Goal: Task Accomplishment & Management: Use online tool/utility

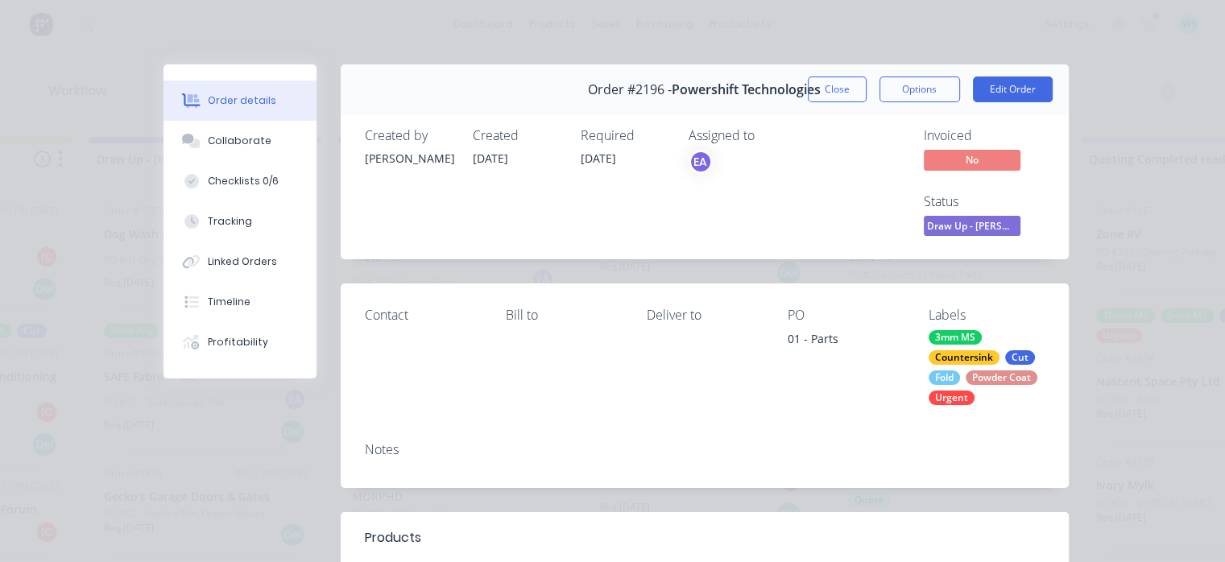
scroll to position [715, 0]
click at [972, 228] on span "Draw Up - [PERSON_NAME]" at bounding box center [972, 226] width 97 height 20
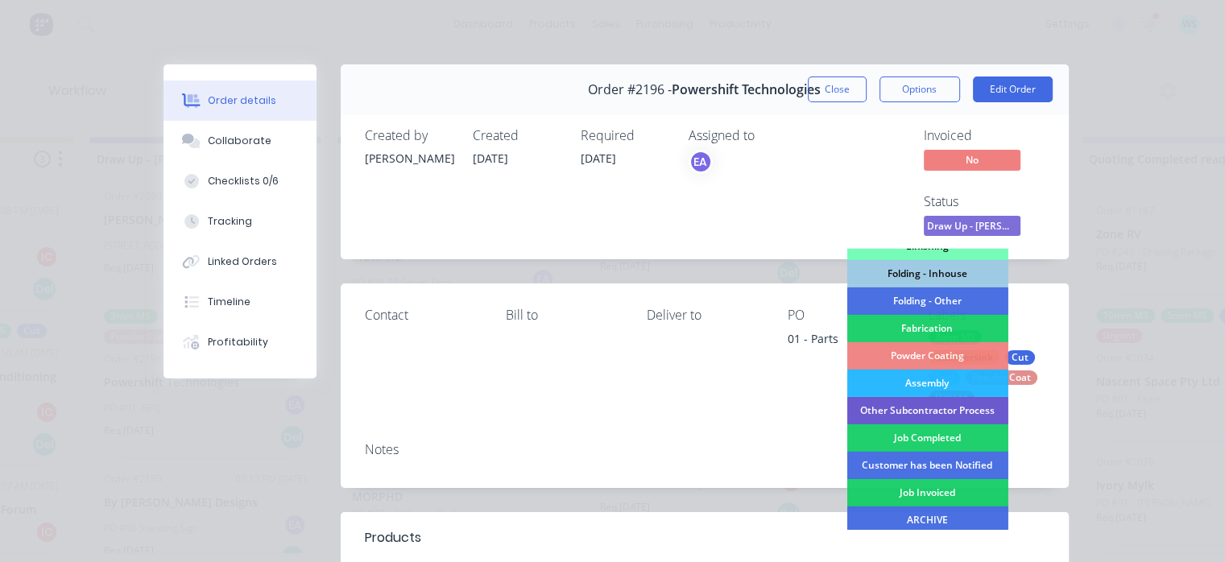
scroll to position [400, 0]
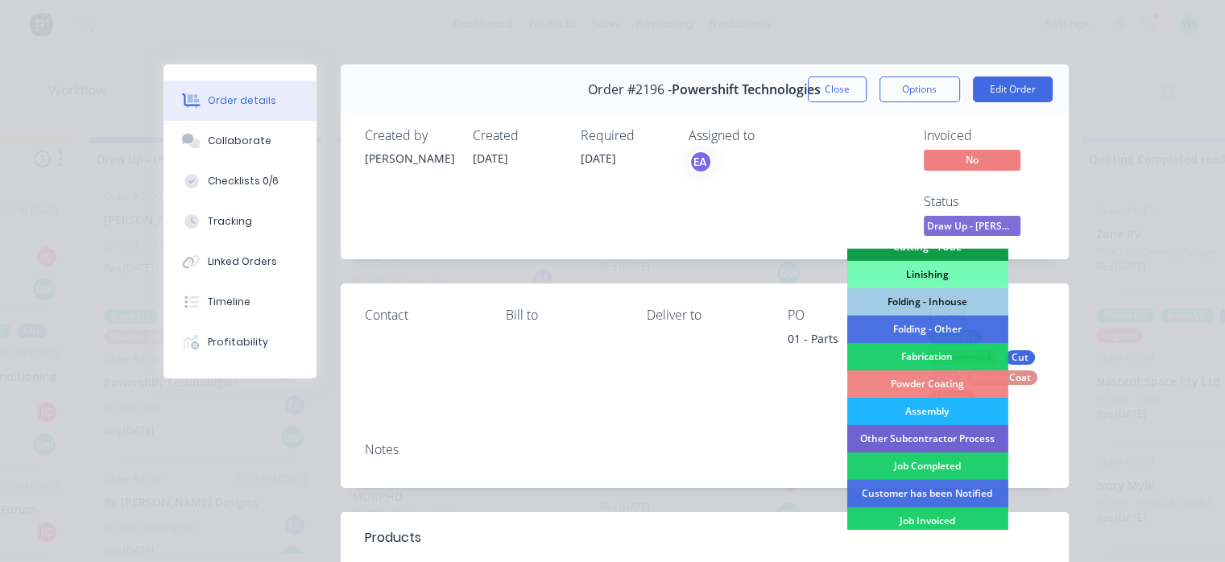
click at [920, 415] on div "Assembly" at bounding box center [927, 411] width 161 height 27
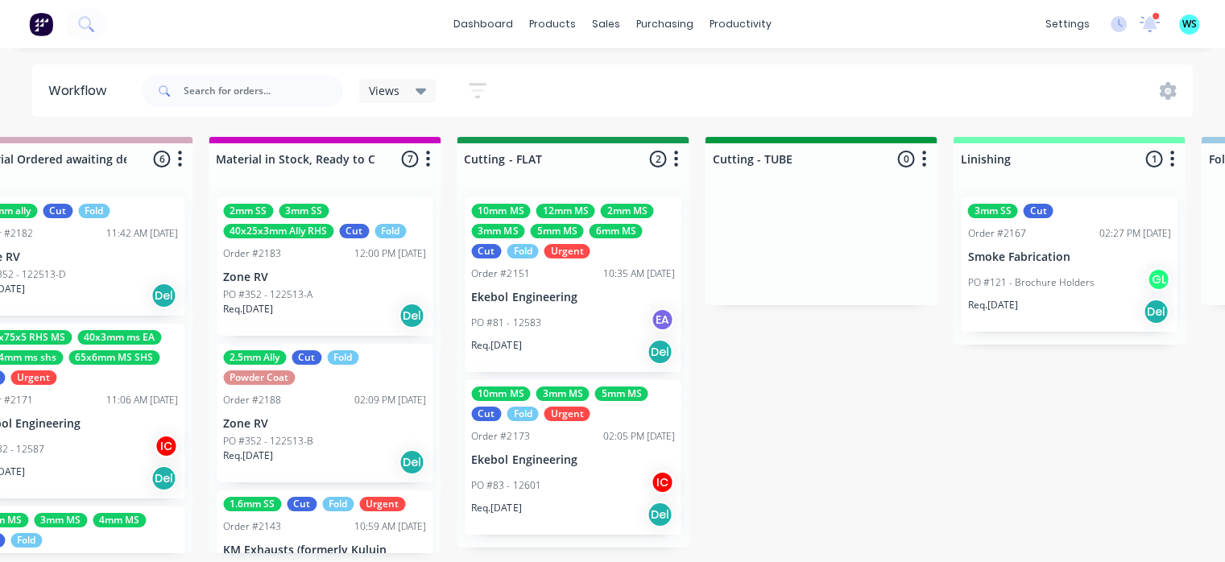
scroll to position [0, 2552]
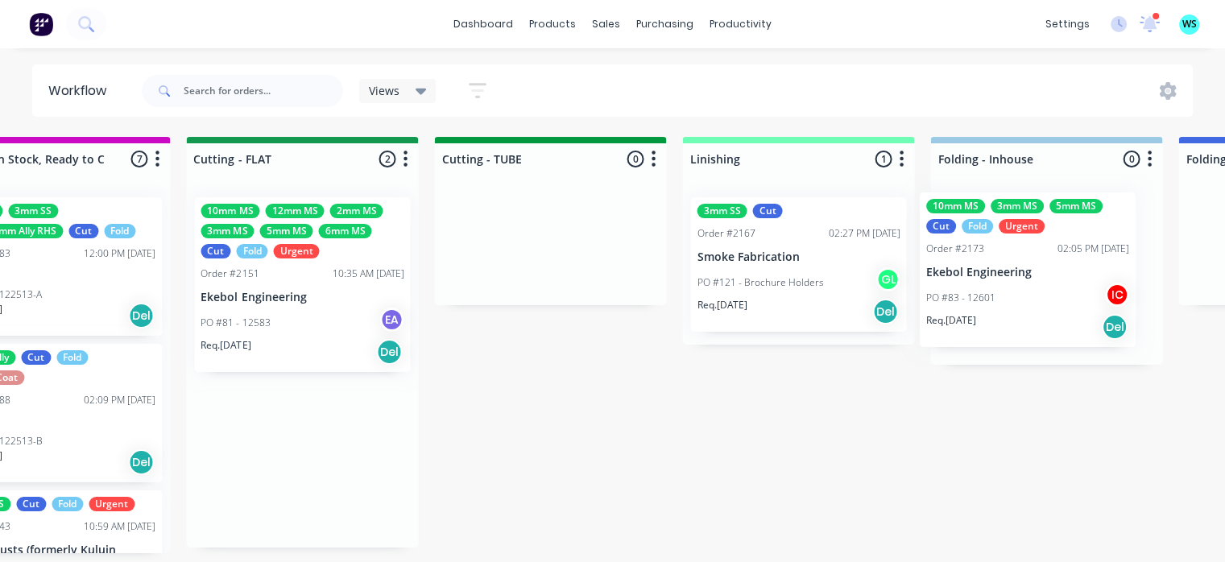
drag, startPoint x: 564, startPoint y: 513, endPoint x: 1009, endPoint y: 317, distance: 486.6
click at [1024, 320] on div "Submitted 13 Status colour #273444 hex #273444 Save Cancel Summaries Total orde…" at bounding box center [374, 345] width 6425 height 417
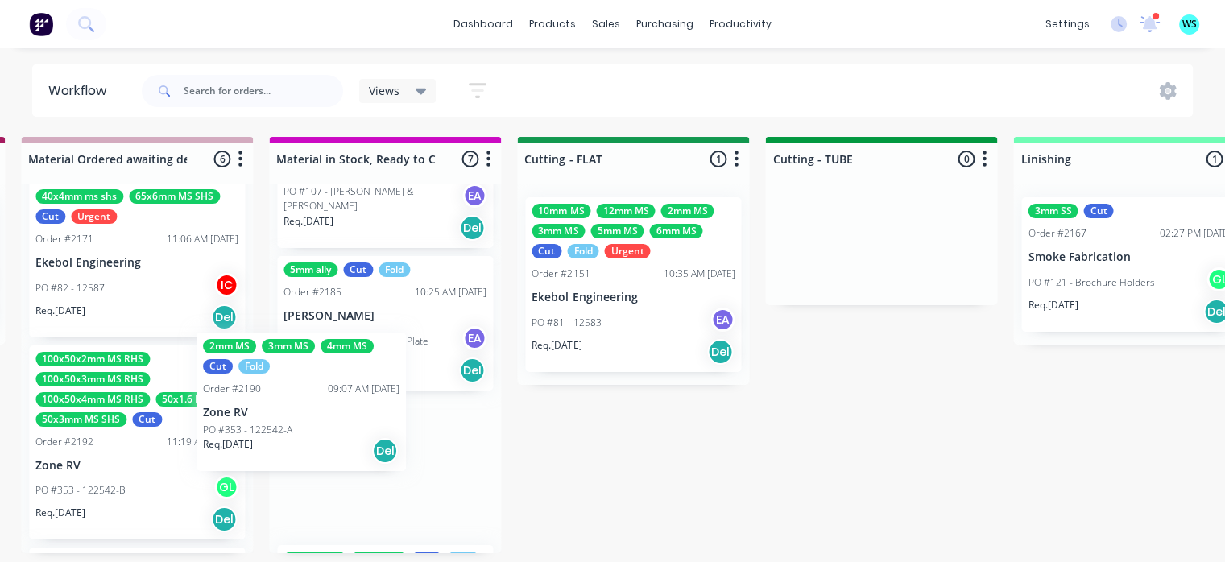
scroll to position [3, 2494]
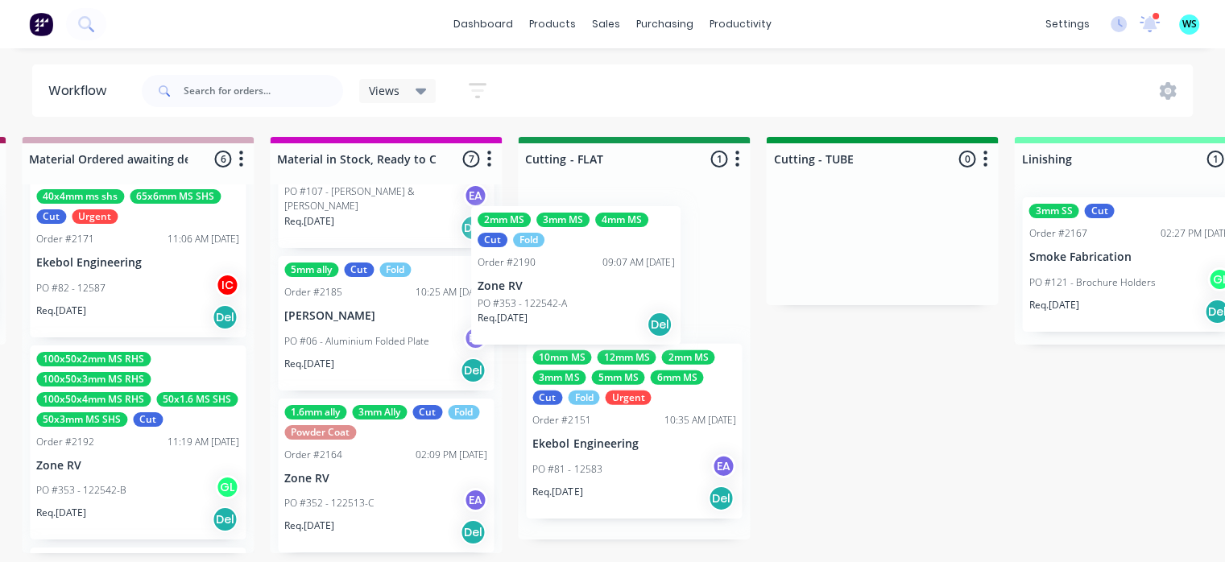
drag, startPoint x: 97, startPoint y: 433, endPoint x: 503, endPoint y: 289, distance: 430.6
click at [548, 297] on div "Submitted 13 Status colour #273444 hex #273444 Save Cancel Summaries Total orde…" at bounding box center [706, 345] width 6425 height 417
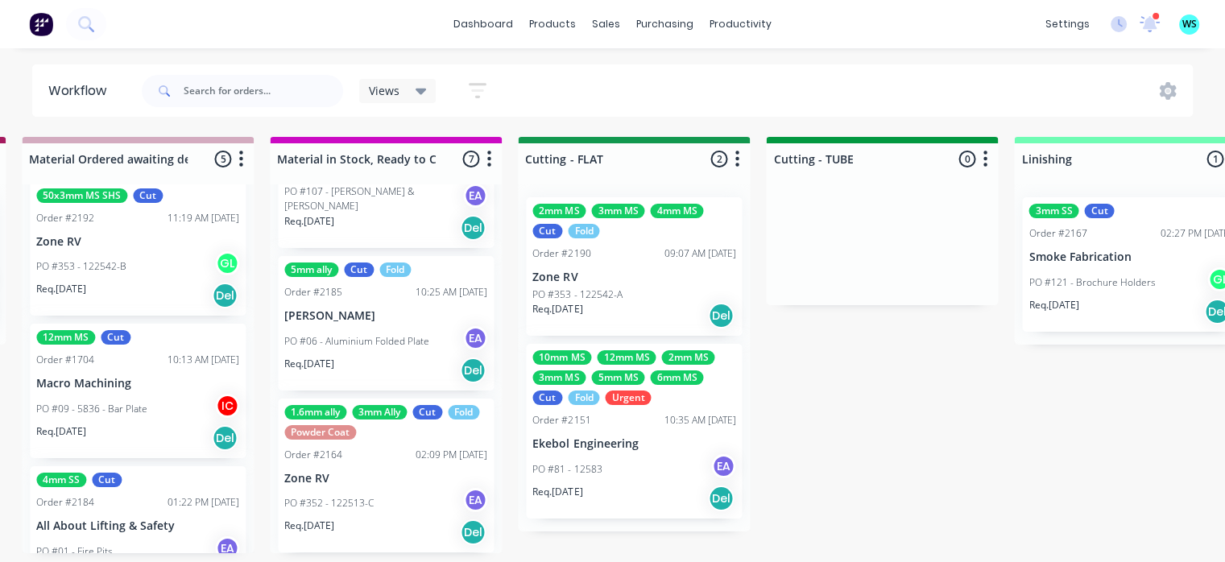
scroll to position [403, 0]
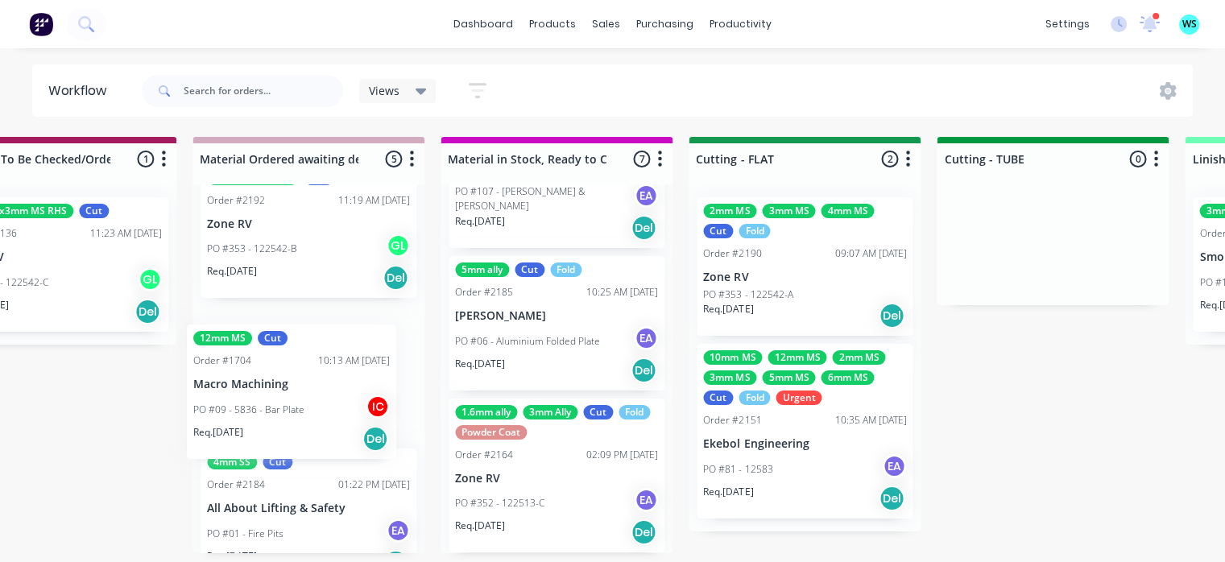
drag, startPoint x: 155, startPoint y: 413, endPoint x: 275, endPoint y: 417, distance: 120.1
click at [266, 415] on div "1.6mm ally Cut Fold Order #2182 11:42 AM [DATE] Zone RV PO #352 - 122513-D Req.…" at bounding box center [309, 368] width 232 height 369
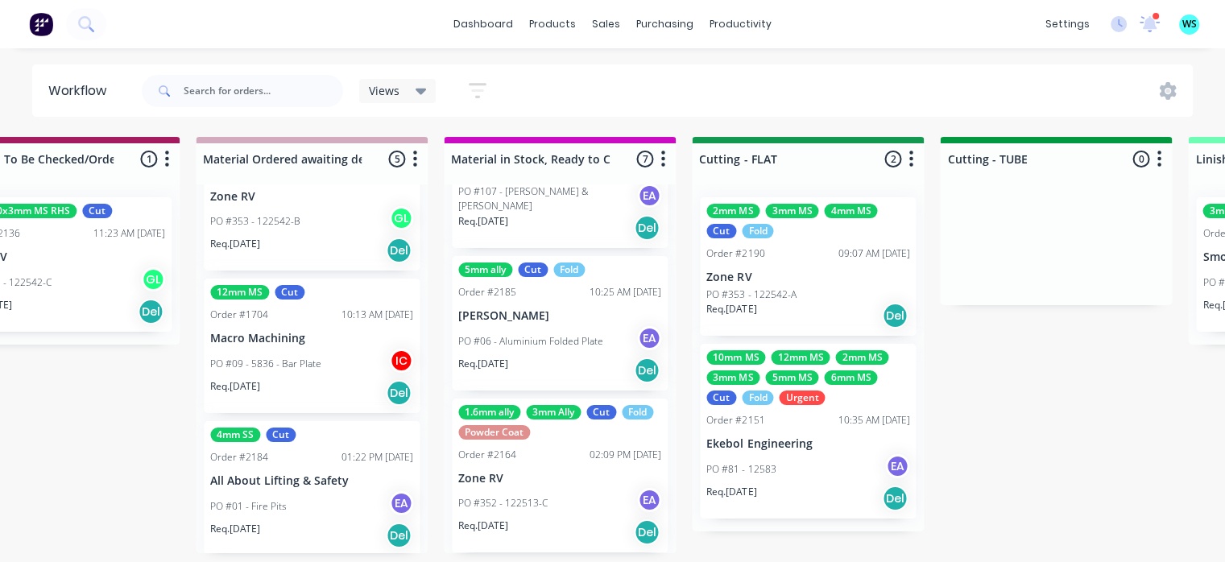
scroll to position [453, 0]
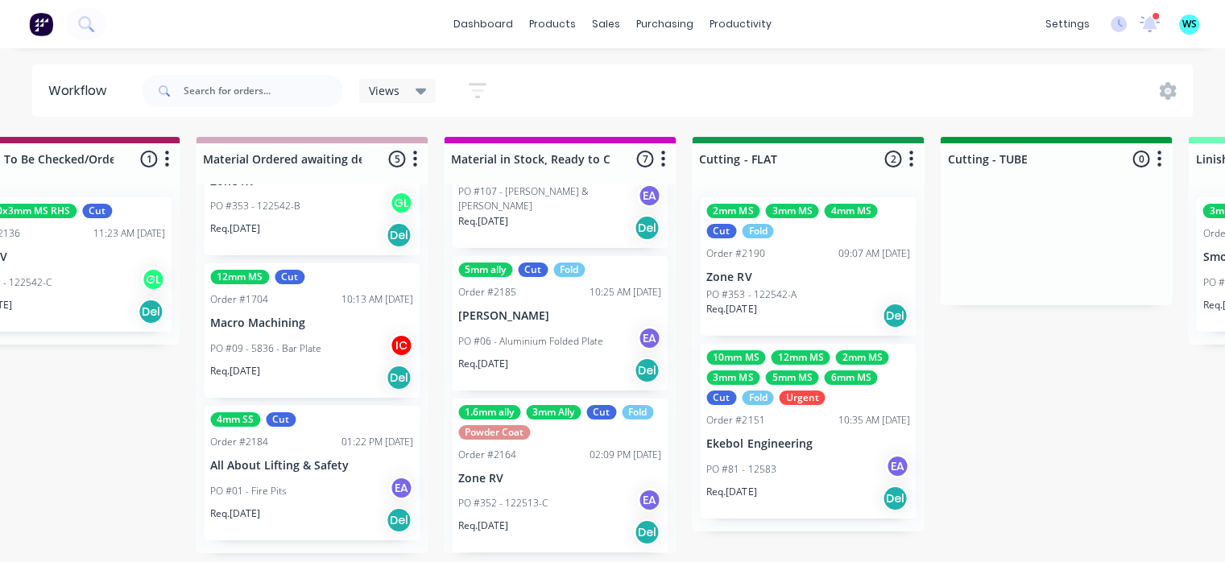
click at [322, 388] on div "Req. [DATE] Del" at bounding box center [311, 377] width 203 height 27
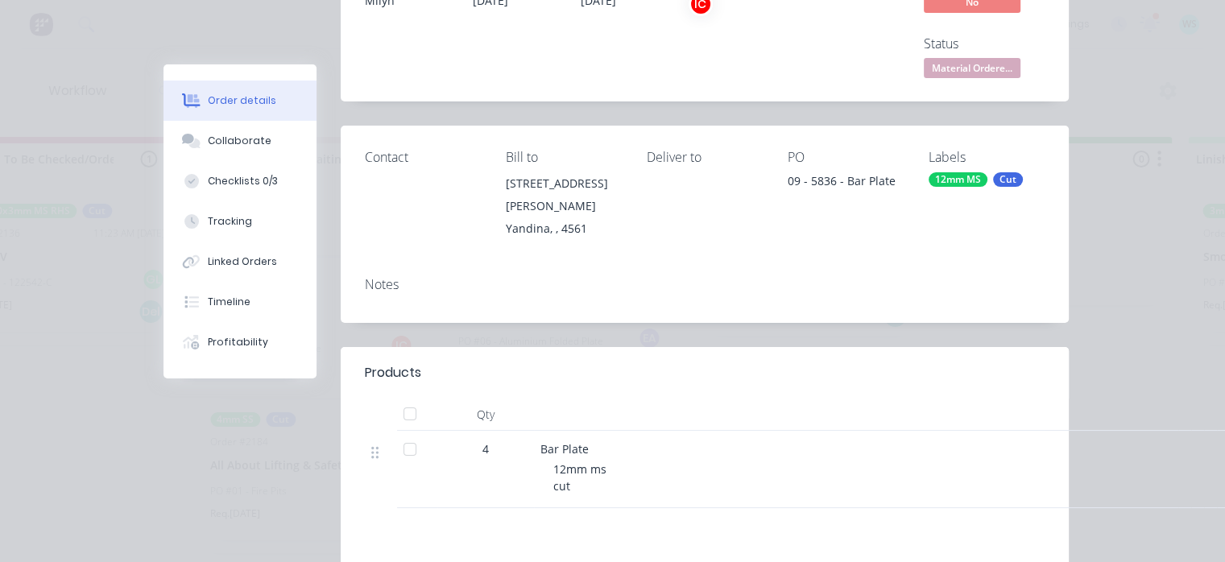
scroll to position [0, 0]
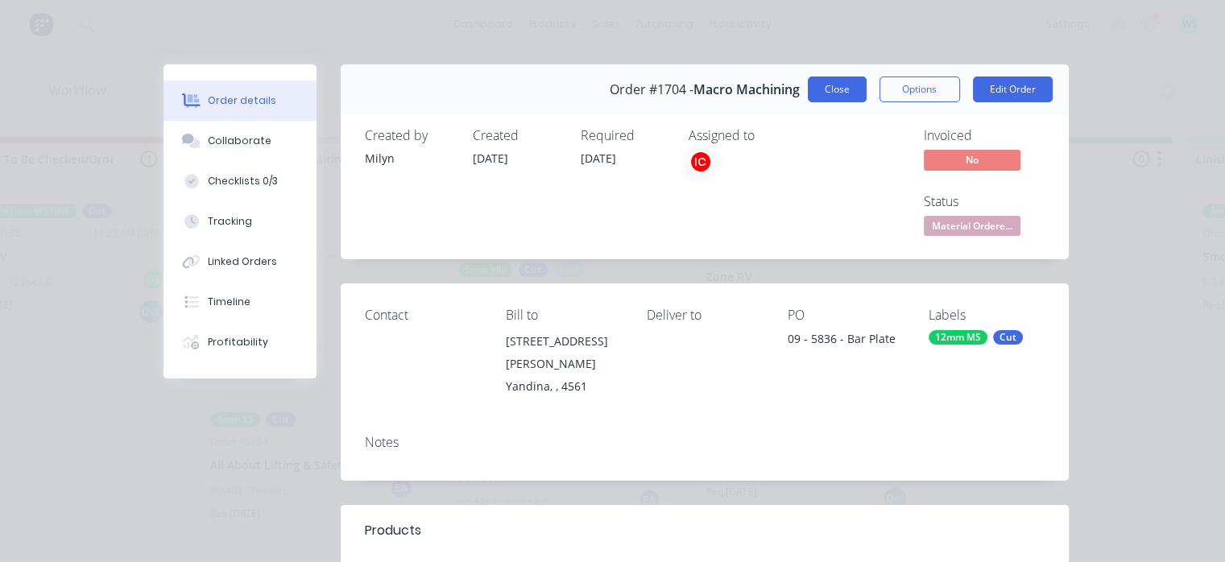
click at [823, 101] on button "Close" at bounding box center [837, 90] width 59 height 26
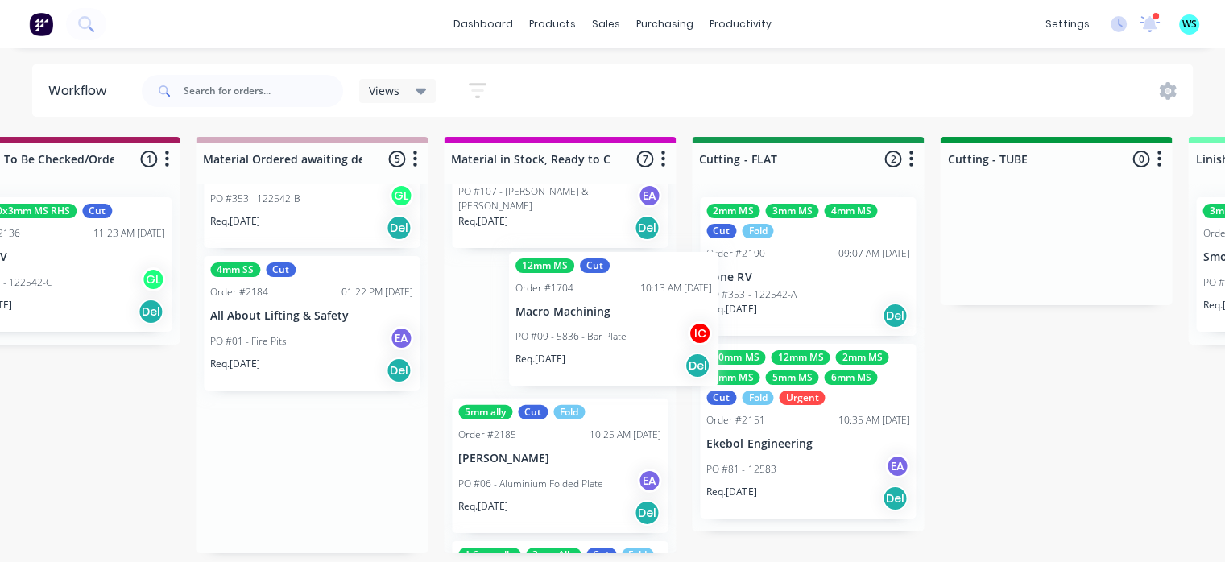
scroll to position [3, 2319]
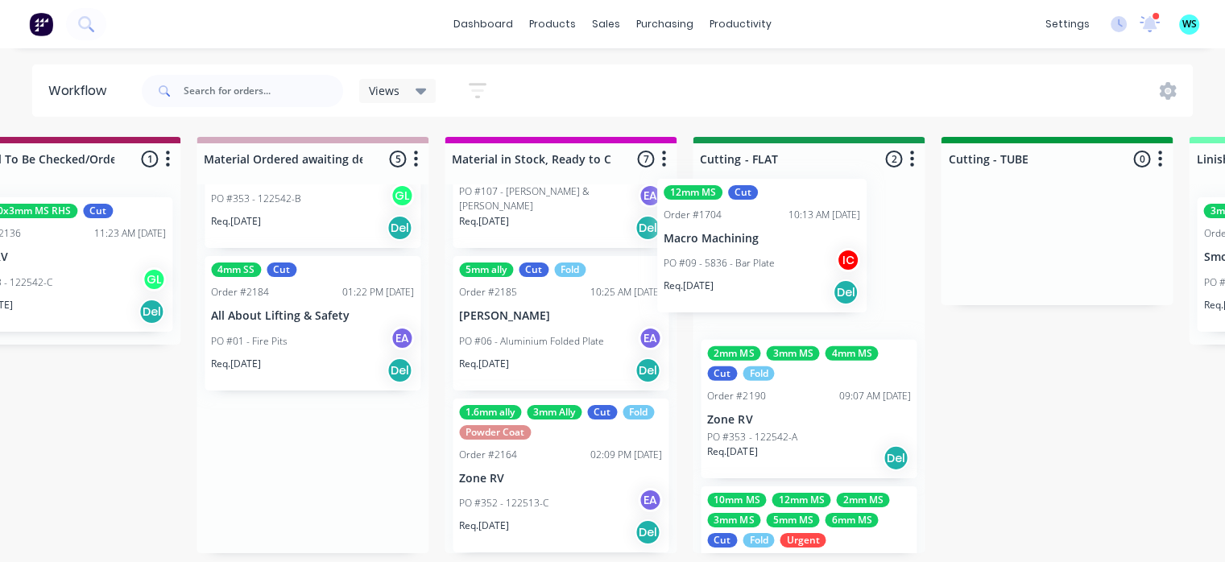
drag, startPoint x: 563, startPoint y: 313, endPoint x: 752, endPoint y: 232, distance: 205.7
click at [752, 231] on div "Submitted 13 Status colour #273444 hex #273444 Save Cancel Summaries Total orde…" at bounding box center [881, 345] width 6425 height 417
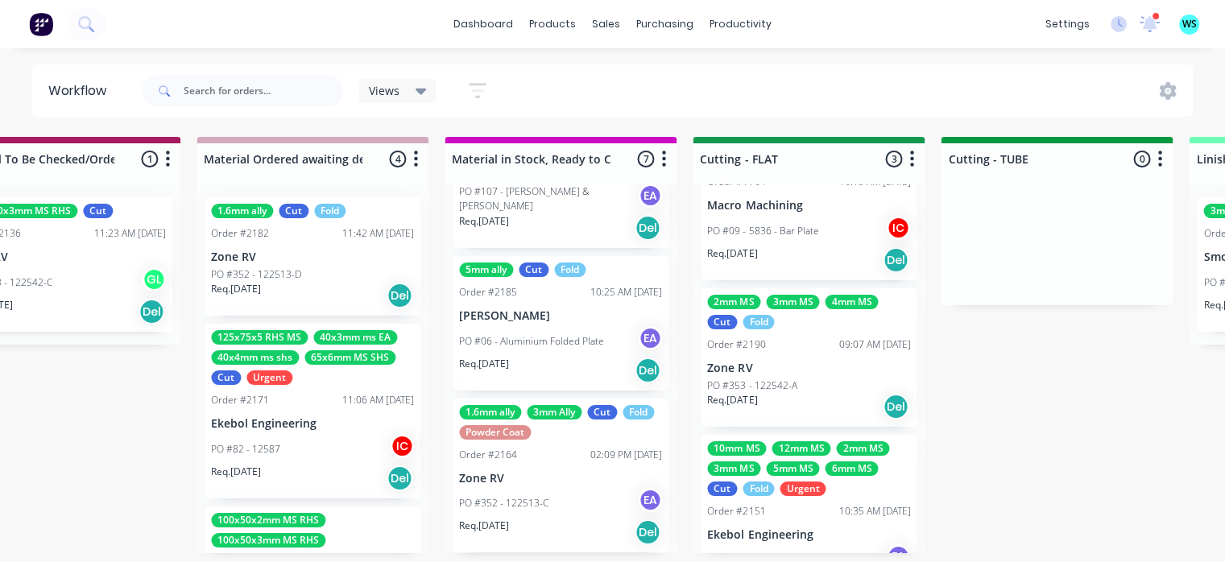
scroll to position [81, 0]
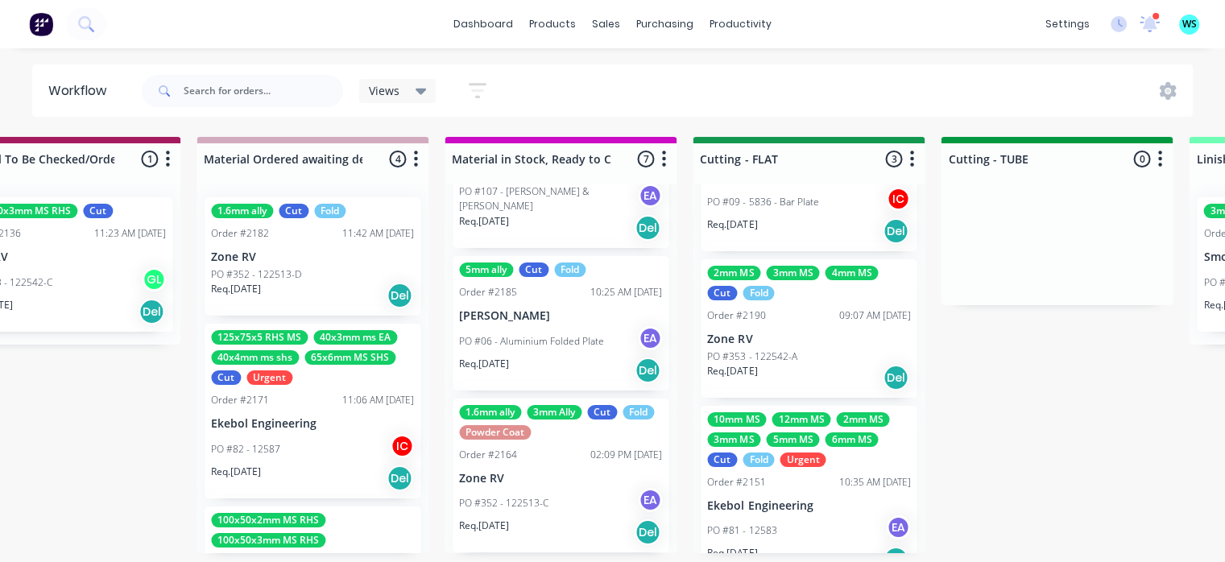
click at [763, 322] on div "2mm MS 3mm MS 4mm MS Cut Fold Order #2190 09:07 AM [DATE] Zone RV PO #353 - 122…" at bounding box center [809, 328] width 216 height 139
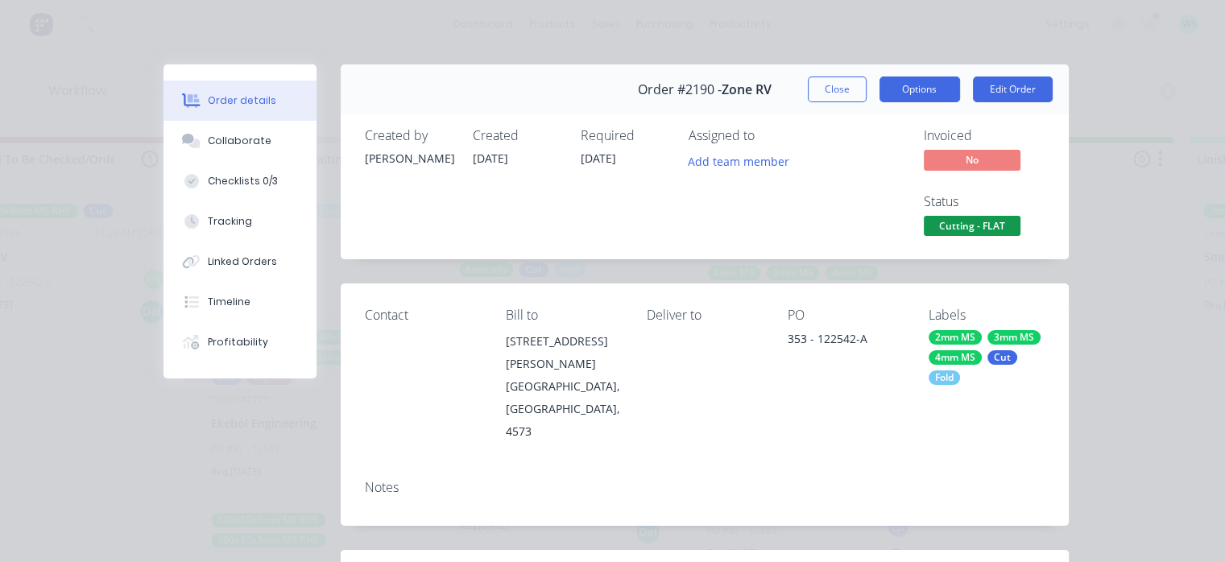
click at [908, 97] on button "Options" at bounding box center [920, 90] width 81 height 26
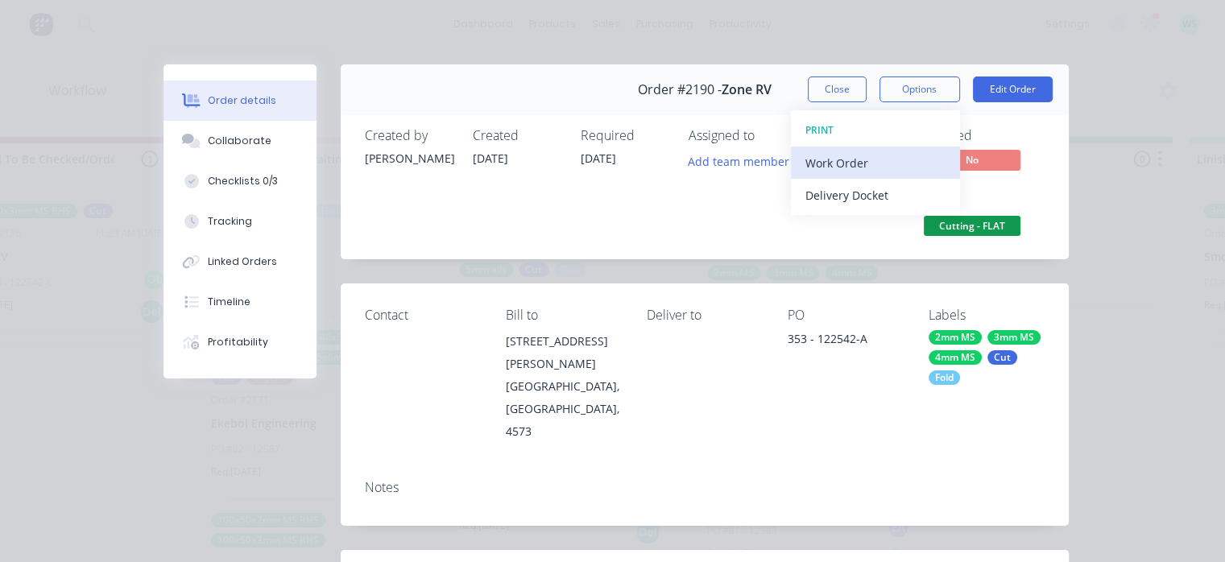
click at [852, 167] on div "Work Order" at bounding box center [876, 162] width 140 height 23
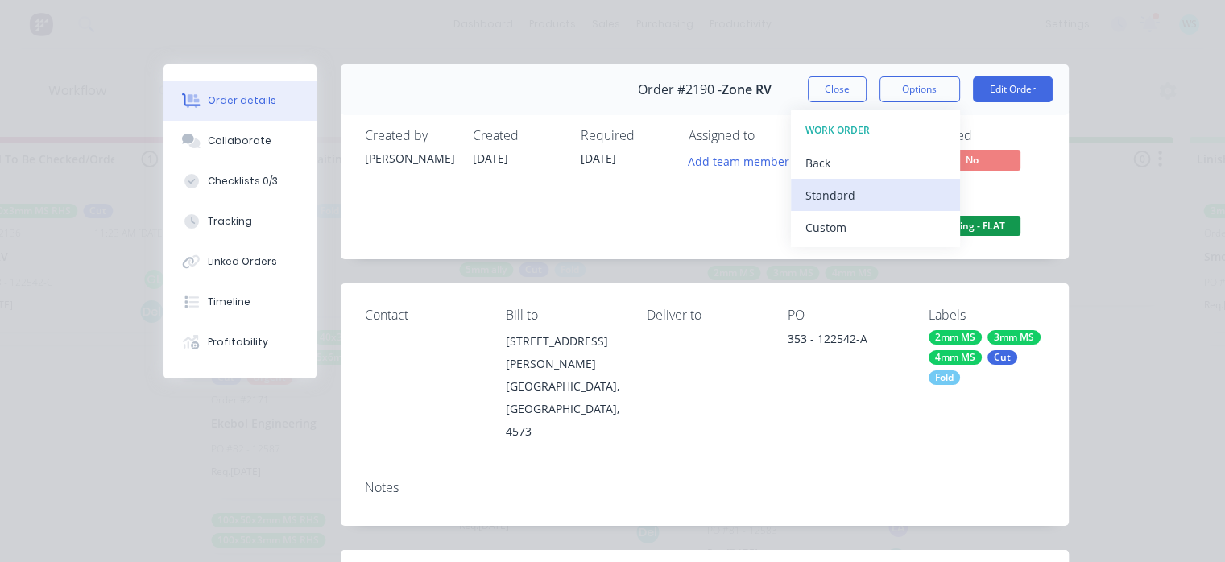
click at [832, 197] on div "Standard" at bounding box center [876, 195] width 140 height 23
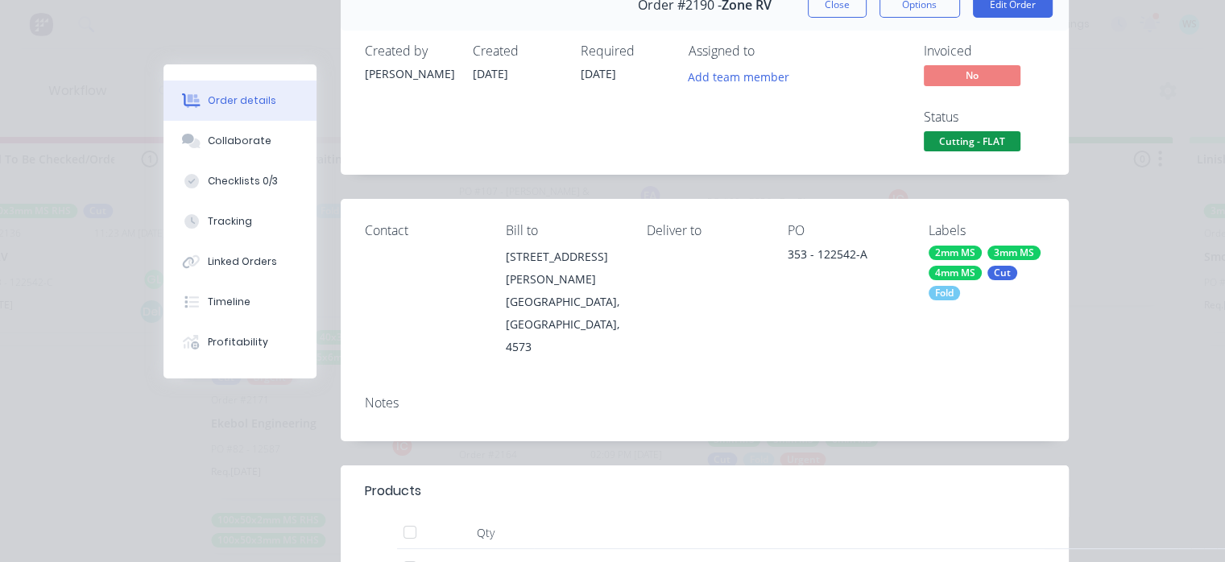
scroll to position [0, 0]
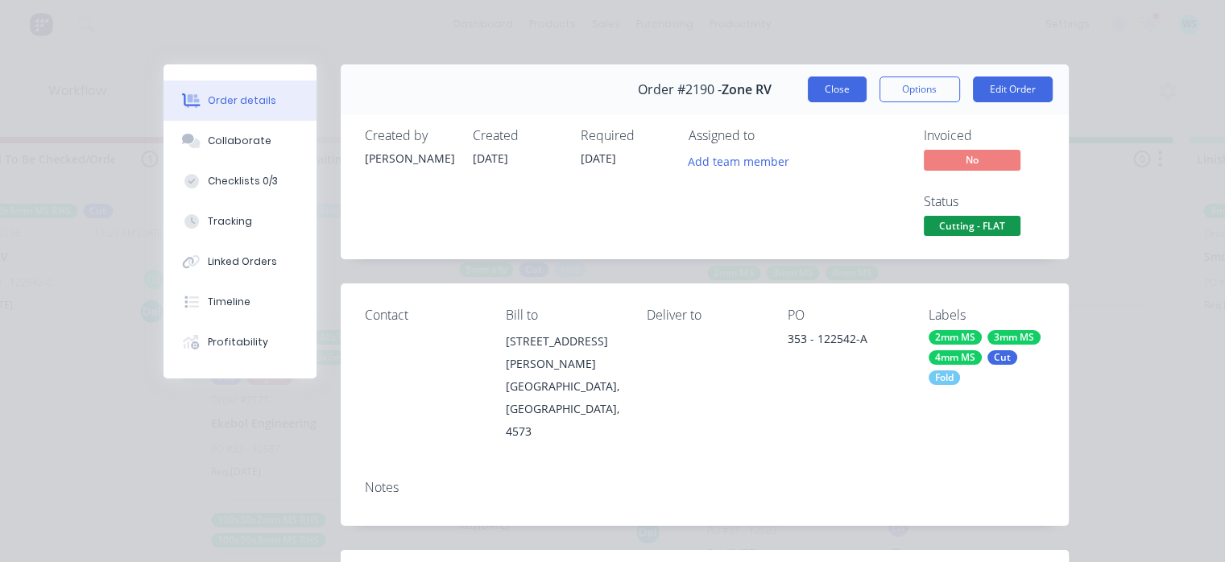
click at [808, 92] on button "Close" at bounding box center [837, 90] width 59 height 26
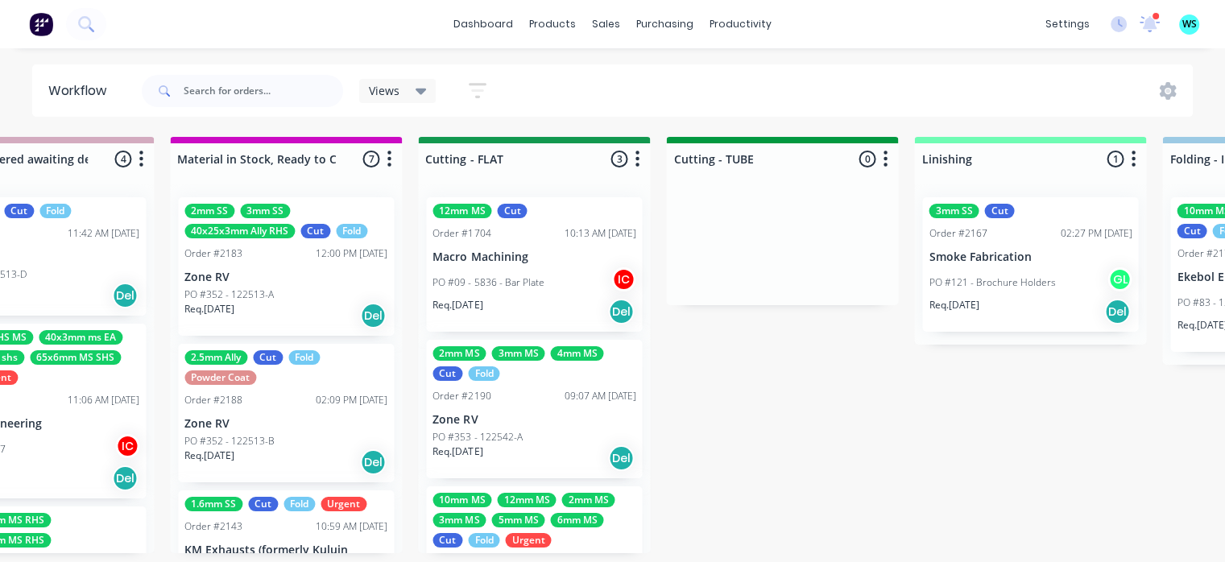
scroll to position [0, 2588]
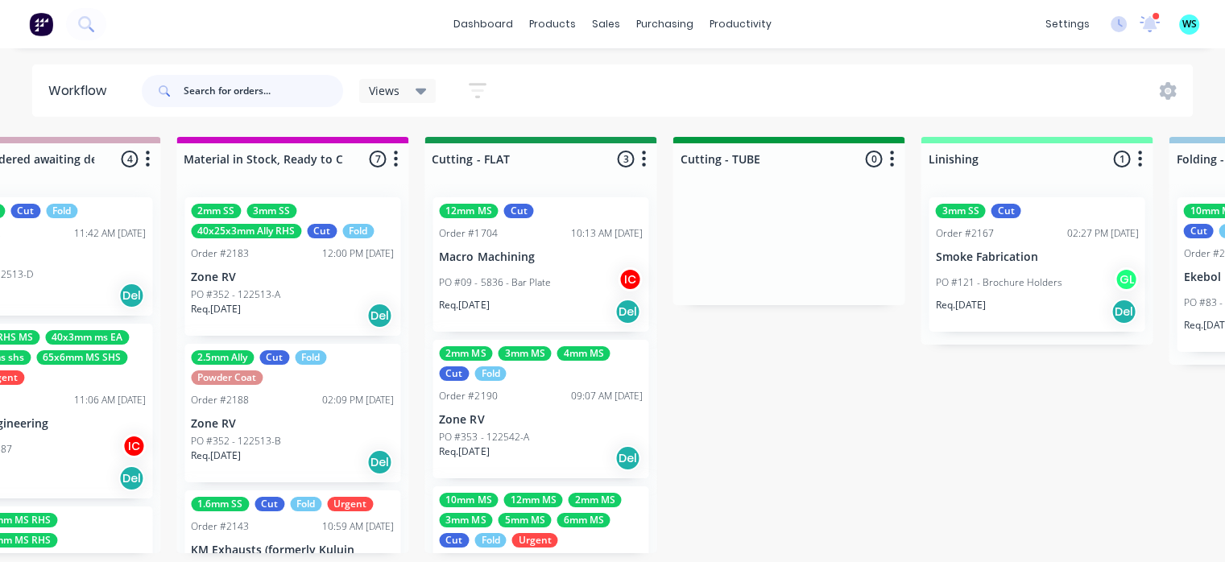
click at [266, 97] on input "text" at bounding box center [264, 91] width 160 height 32
type input "power"
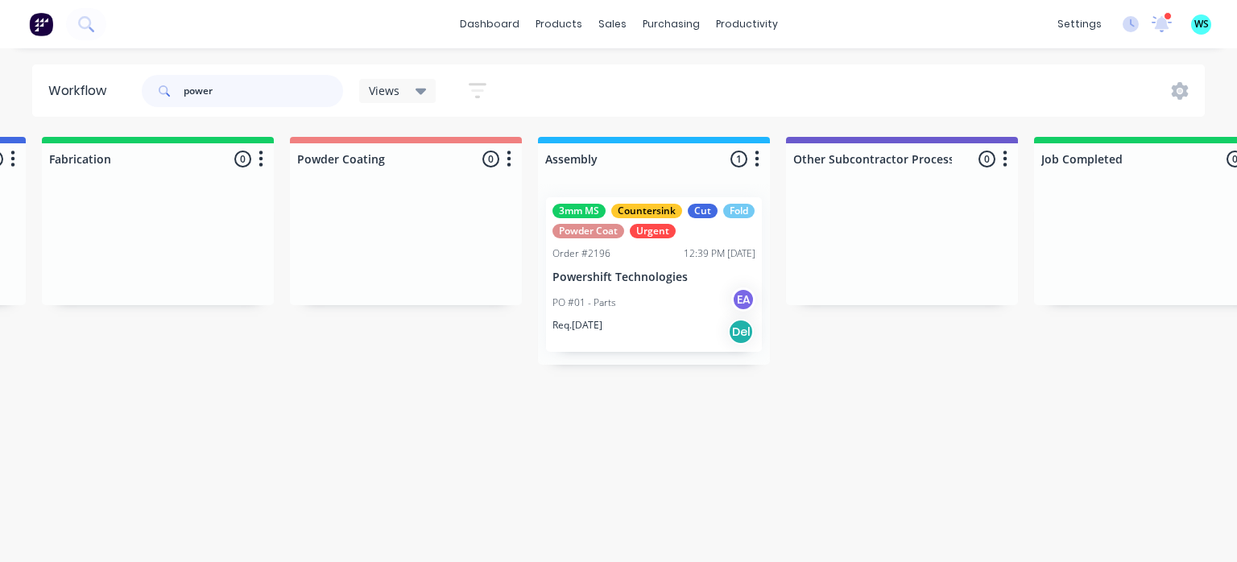
scroll to position [0, 4217]
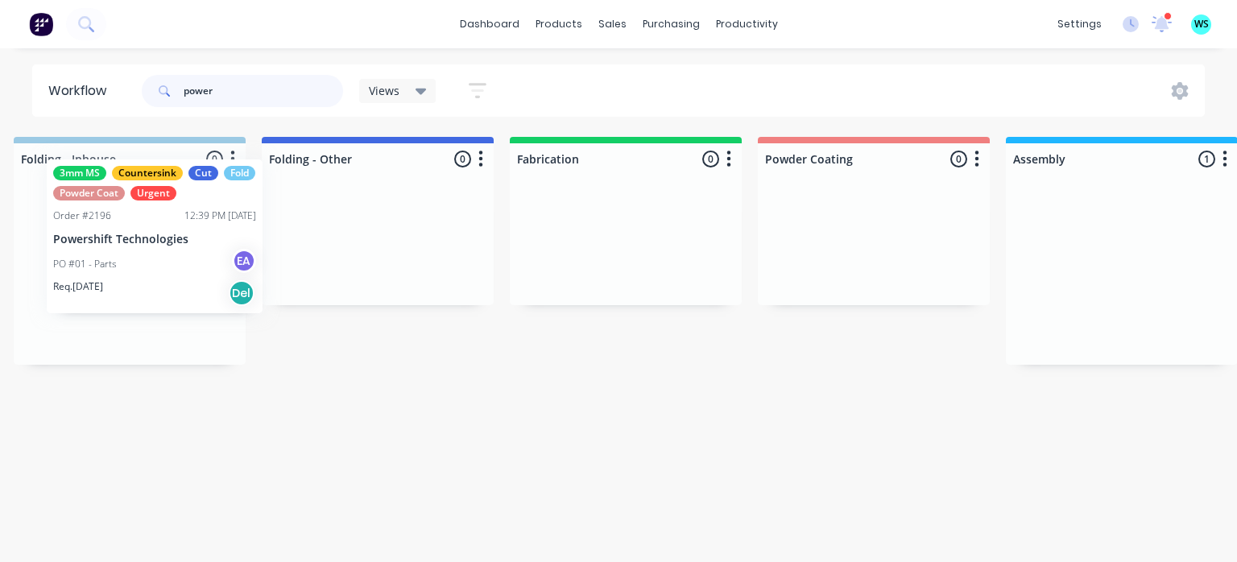
drag, startPoint x: 641, startPoint y: 317, endPoint x: 201, endPoint y: 281, distance: 442.2
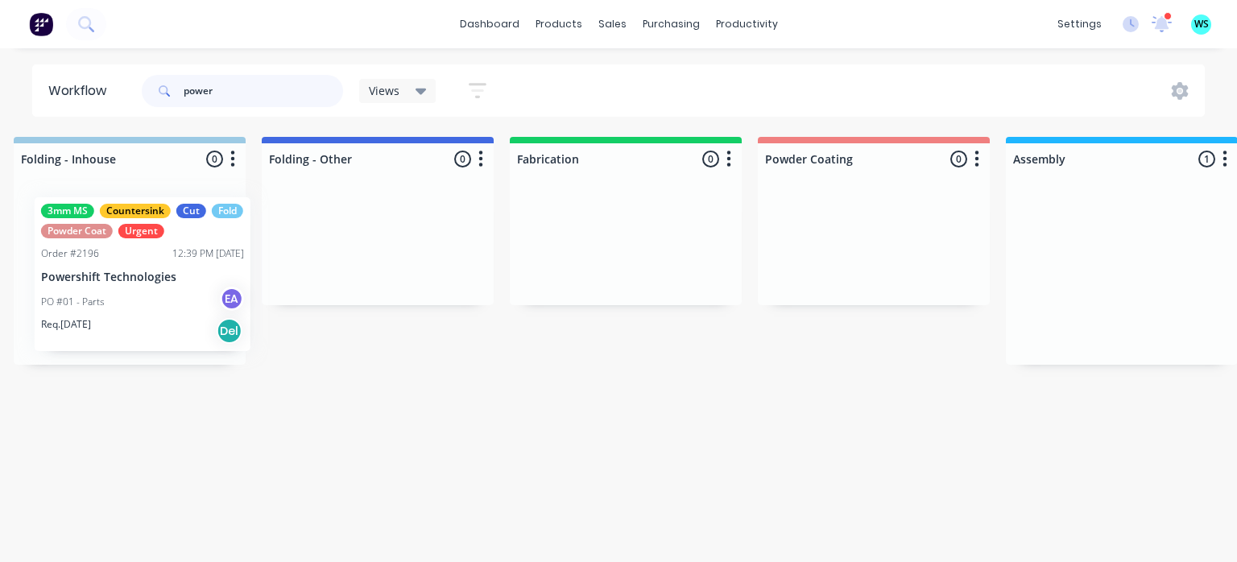
scroll to position [0, 3730]
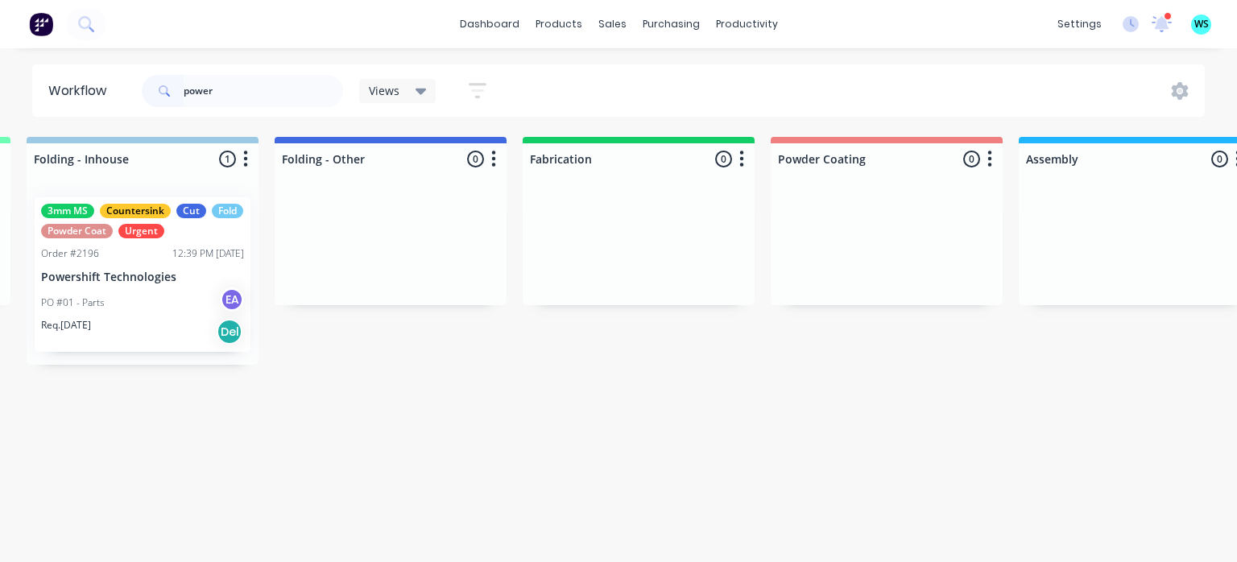
click at [182, 296] on div "PO #01 - Parts EA" at bounding box center [142, 303] width 203 height 31
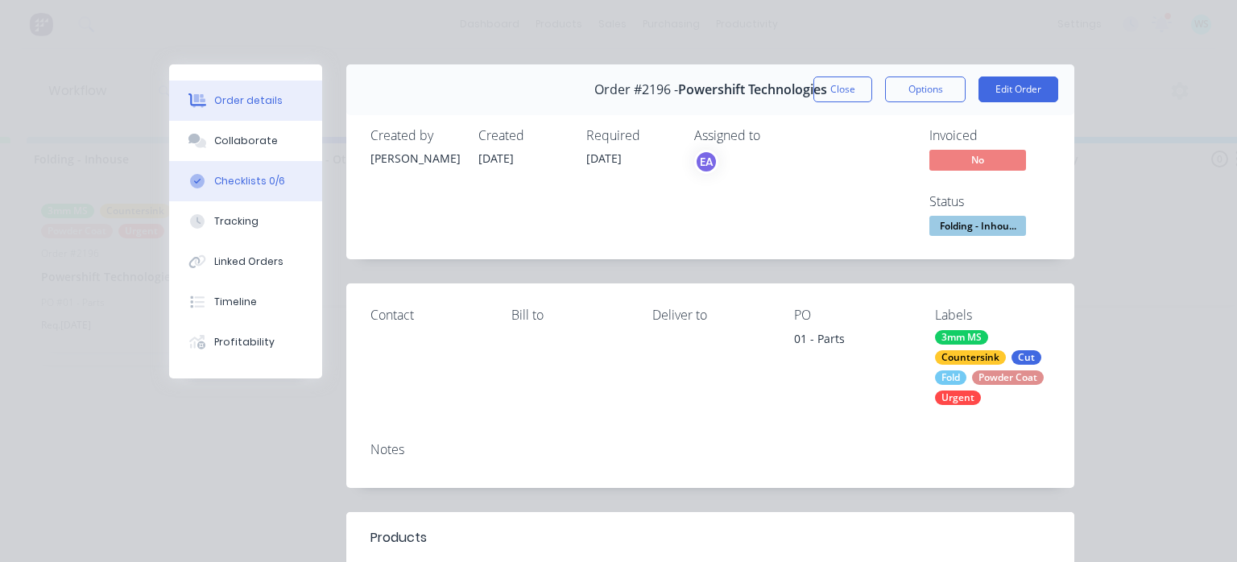
drag, startPoint x: 246, startPoint y: 191, endPoint x: 265, endPoint y: 191, distance: 19.3
click at [247, 191] on button "Checklists 0/6" at bounding box center [245, 181] width 153 height 40
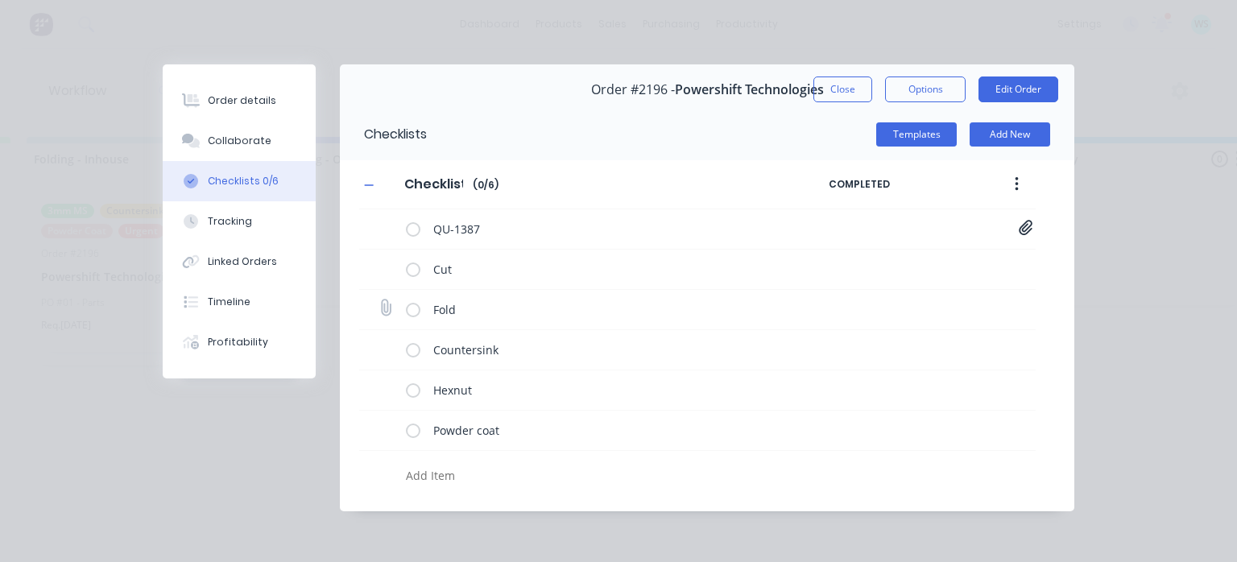
click at [918, 306] on div "Fold" at bounding box center [697, 310] width 677 height 40
type textarea "x"
click at [918, 306] on div "Fold" at bounding box center [697, 310] width 677 height 40
click at [283, 152] on button "Collaborate" at bounding box center [239, 141] width 153 height 40
